Goal: Task Accomplishment & Management: Complete application form

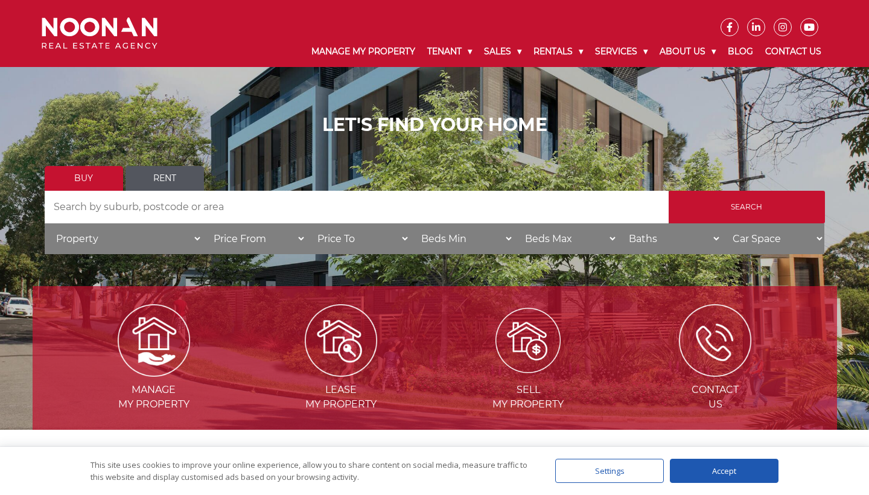
scroll to position [53, 0]
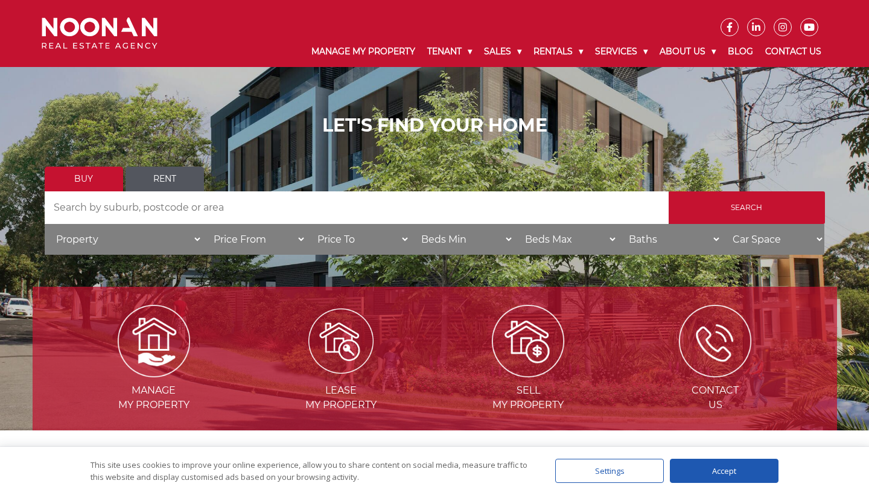
click at [336, 351] on img at bounding box center [340, 340] width 65 height 65
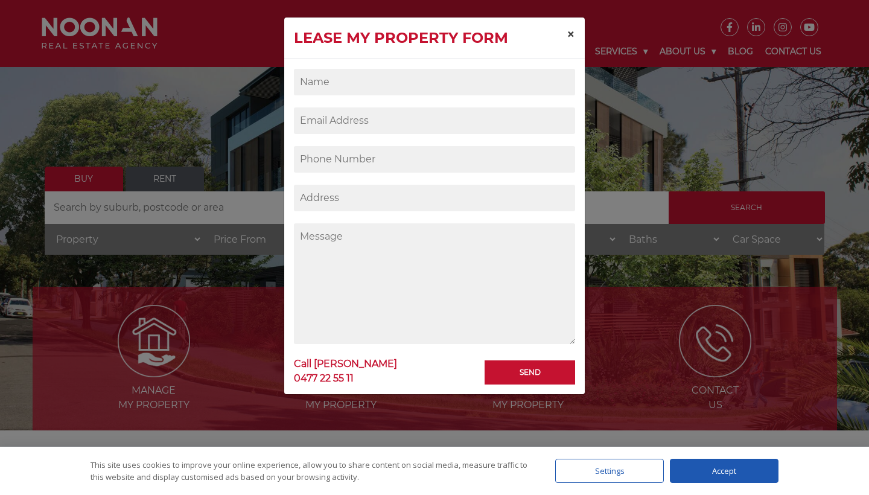
click at [567, 33] on span "×" at bounding box center [571, 34] width 8 height 18
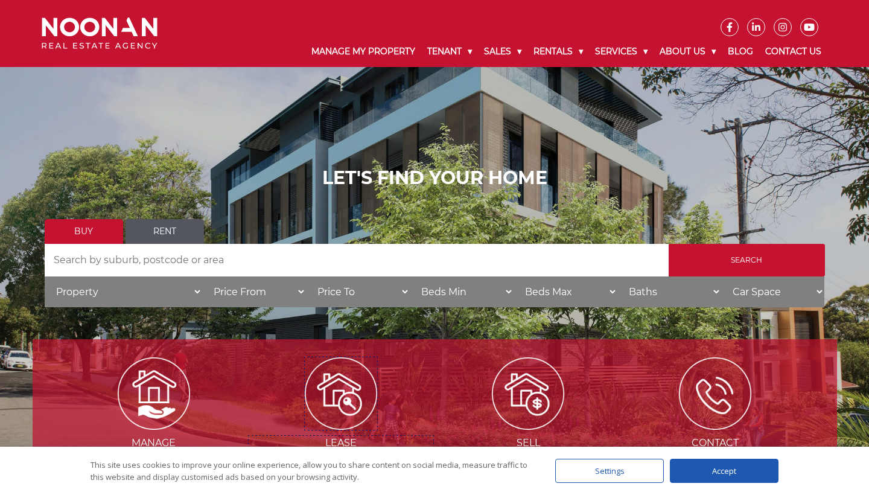
scroll to position [0, 0]
click at [349, 400] on img at bounding box center [340, 393] width 65 height 65
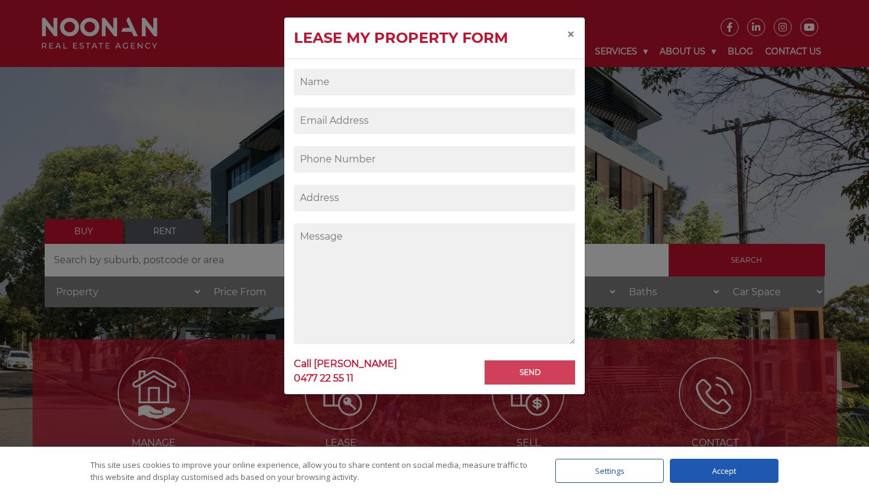
click at [547, 369] on input "Send" at bounding box center [530, 372] width 91 height 24
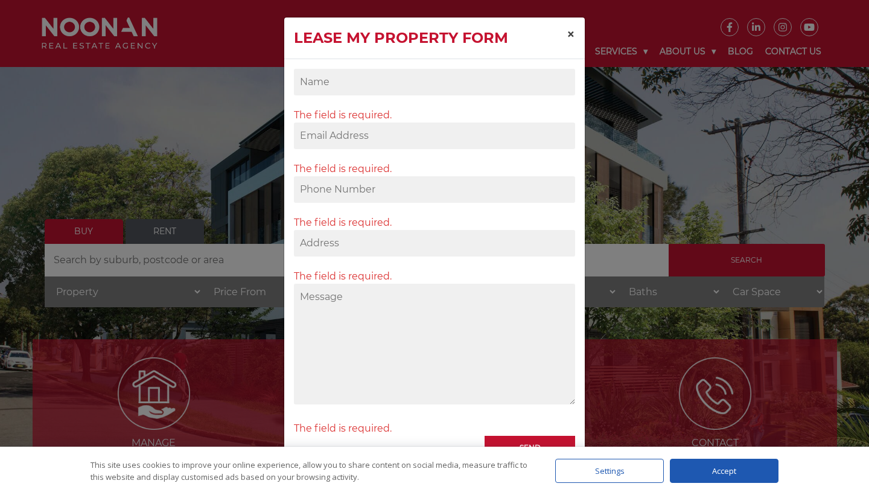
click at [568, 28] on span "×" at bounding box center [571, 34] width 8 height 18
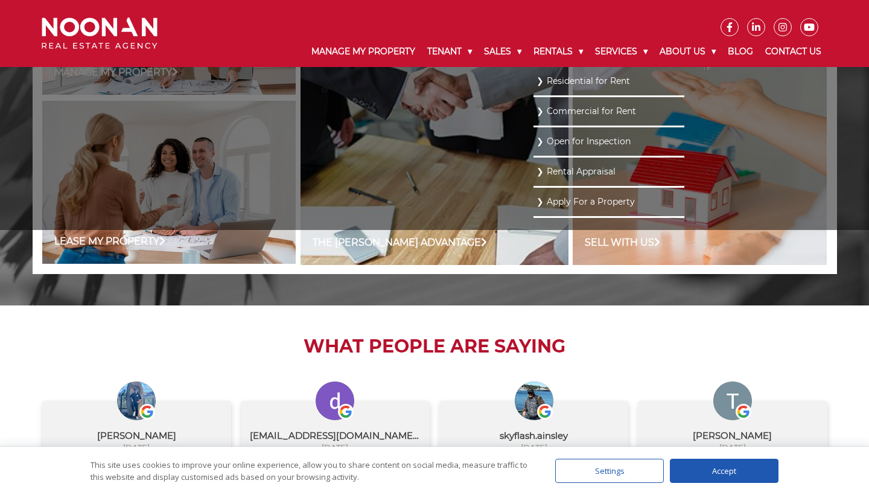
scroll to position [1007, 0]
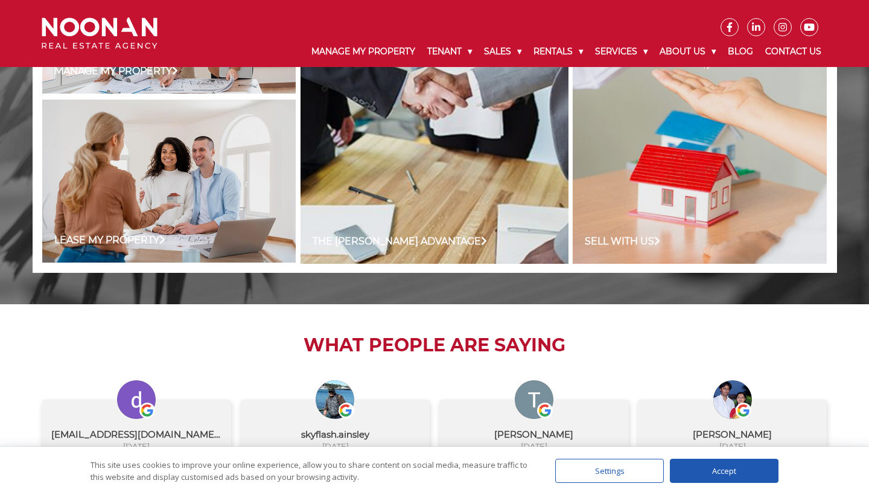
click at [455, 330] on div "What People are Saying Rupesh SHRESTHA August 24, 2025 Wonderful service. Very …" at bounding box center [435, 448] width 804 height 288
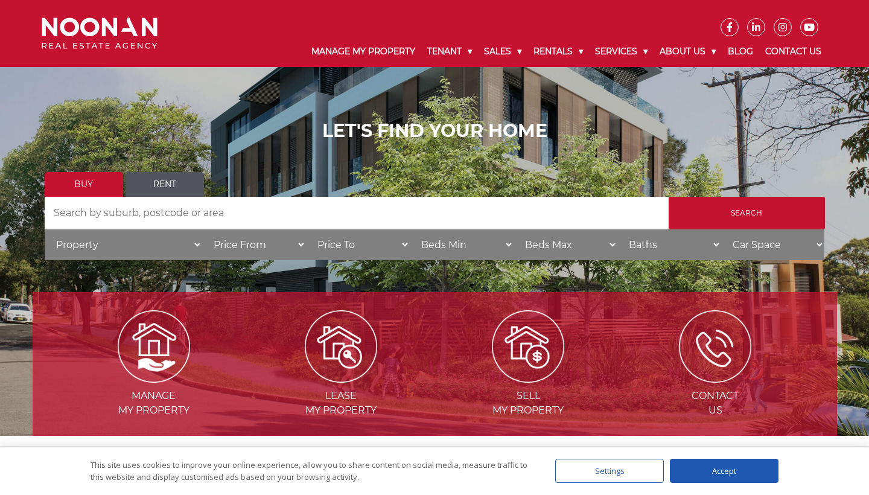
scroll to position [52, 0]
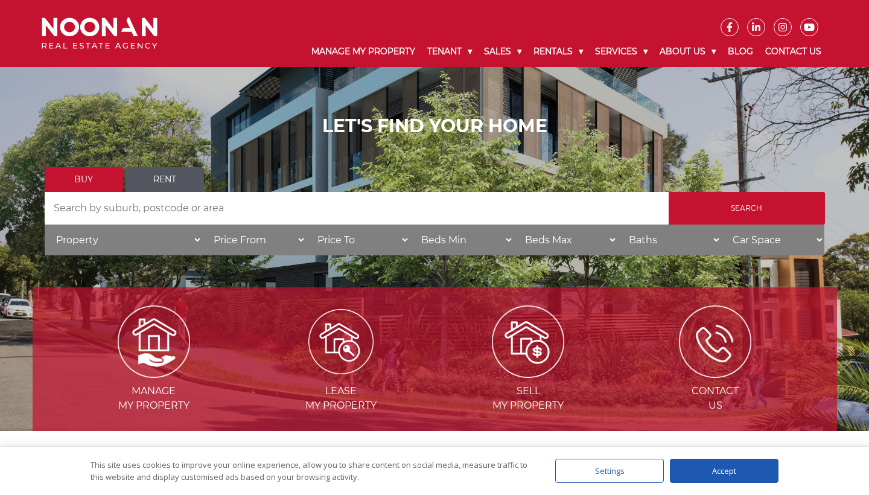
click at [342, 363] on img at bounding box center [340, 341] width 65 height 65
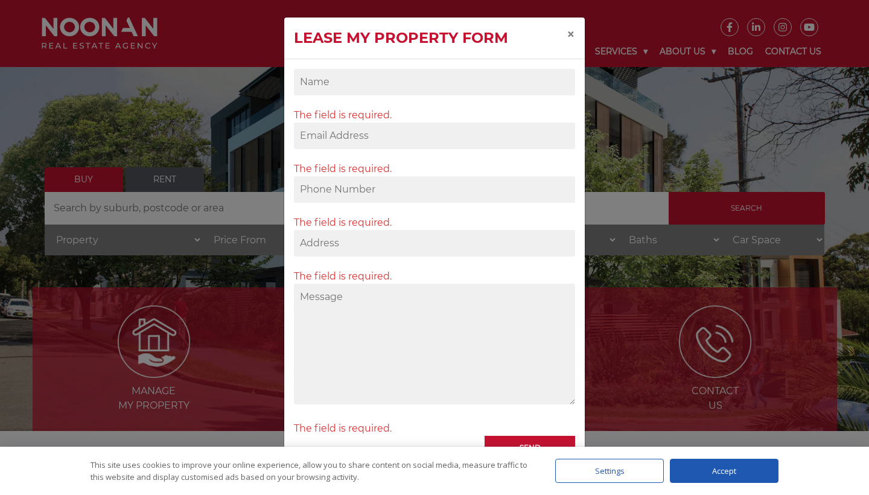
click at [563, 82] on input "Contact form" at bounding box center [434, 82] width 281 height 27
click at [327, 86] on input "Contact form" at bounding box center [434, 82] width 281 height 27
click at [311, 81] on input "Pprakriti" at bounding box center [434, 82] width 281 height 27
type input "Prakriti Paudel"
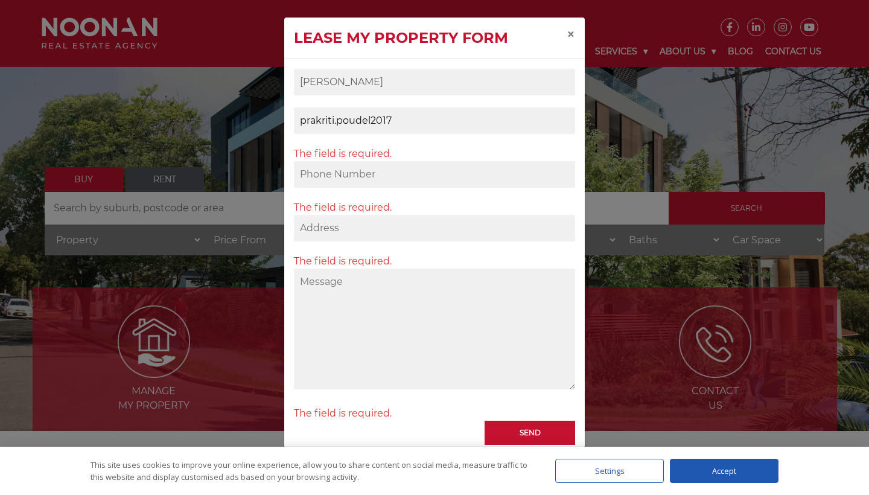
type input "prakriti.poudel2017"
click at [209, 118] on div "Lease my property form × One or more fields have an error. Please check and try…" at bounding box center [434, 247] width 869 height 495
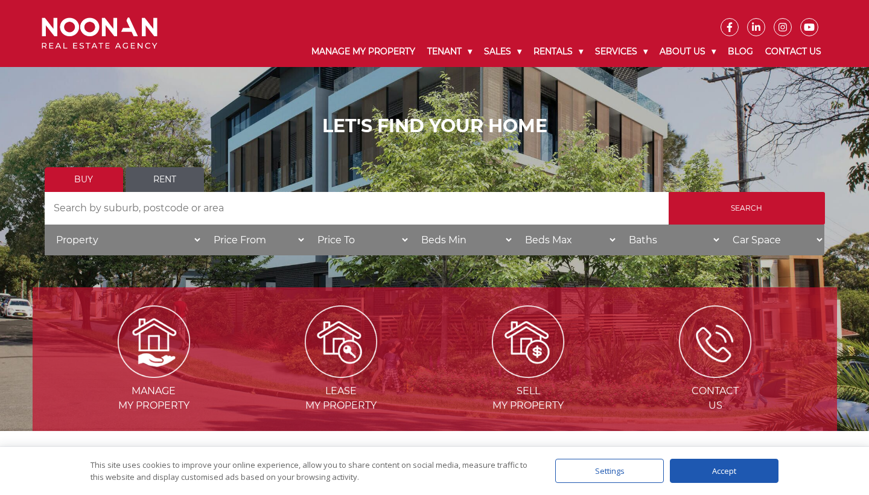
click at [162, 182] on link "Rent" at bounding box center [165, 179] width 78 height 25
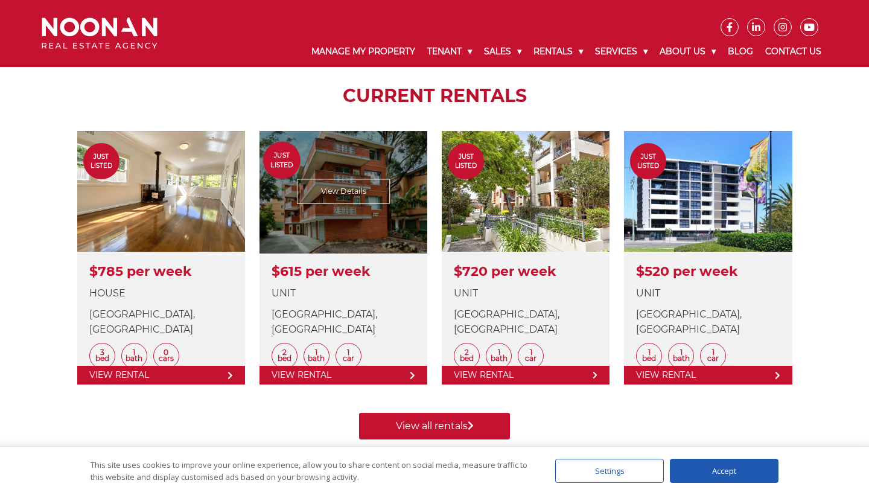
scroll to position [427, 0]
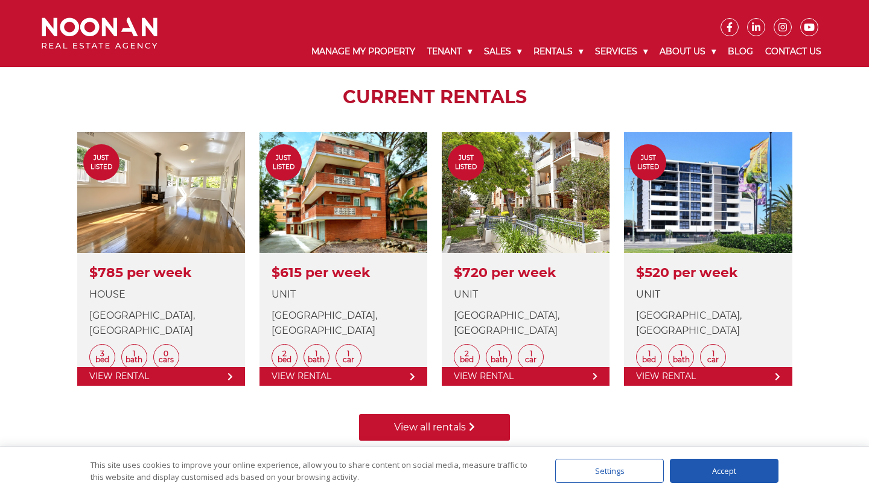
click at [448, 419] on link "View all rentals" at bounding box center [434, 427] width 151 height 27
